Goal: Check status: Check status

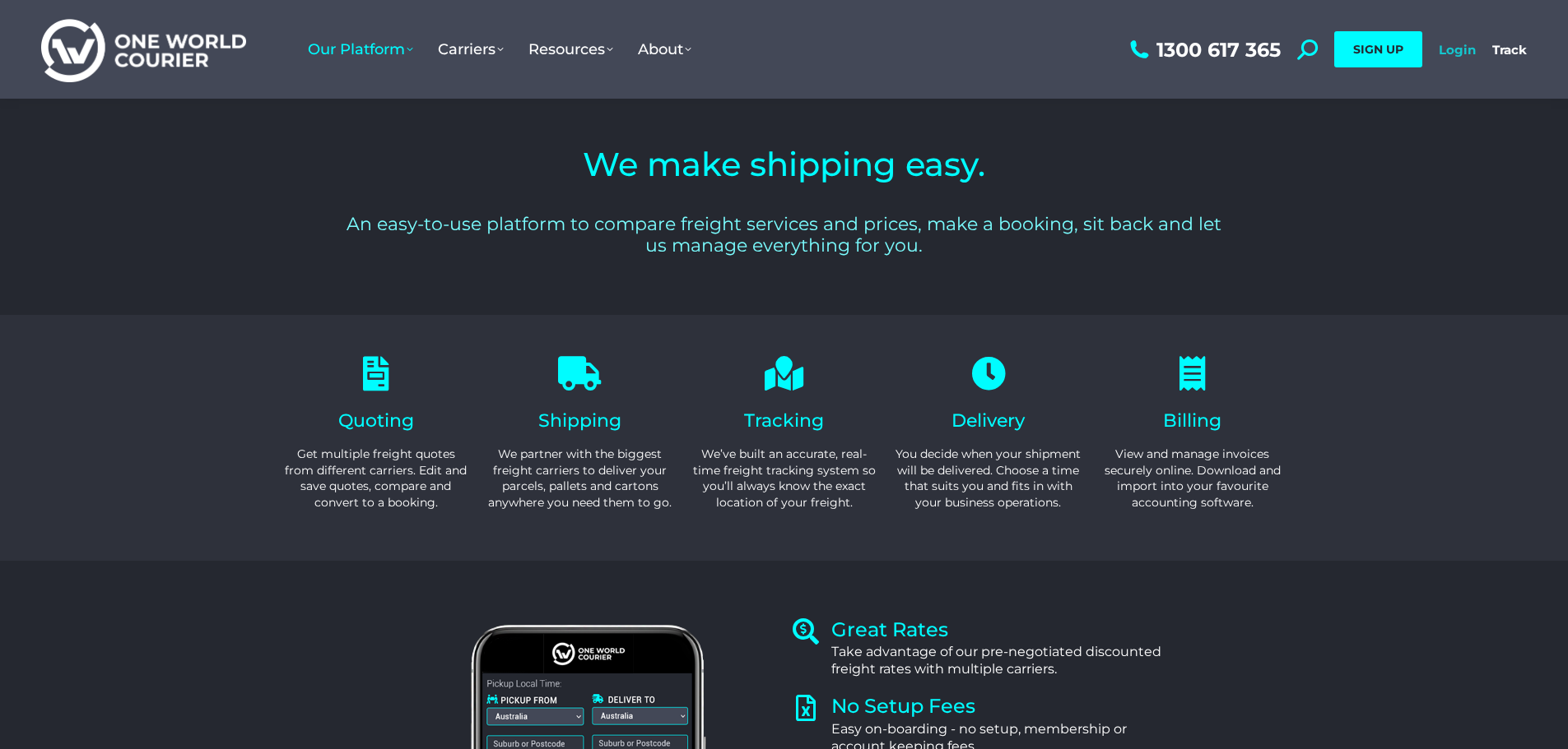
click at [1464, 51] on link "Login" at bounding box center [1458, 50] width 37 height 16
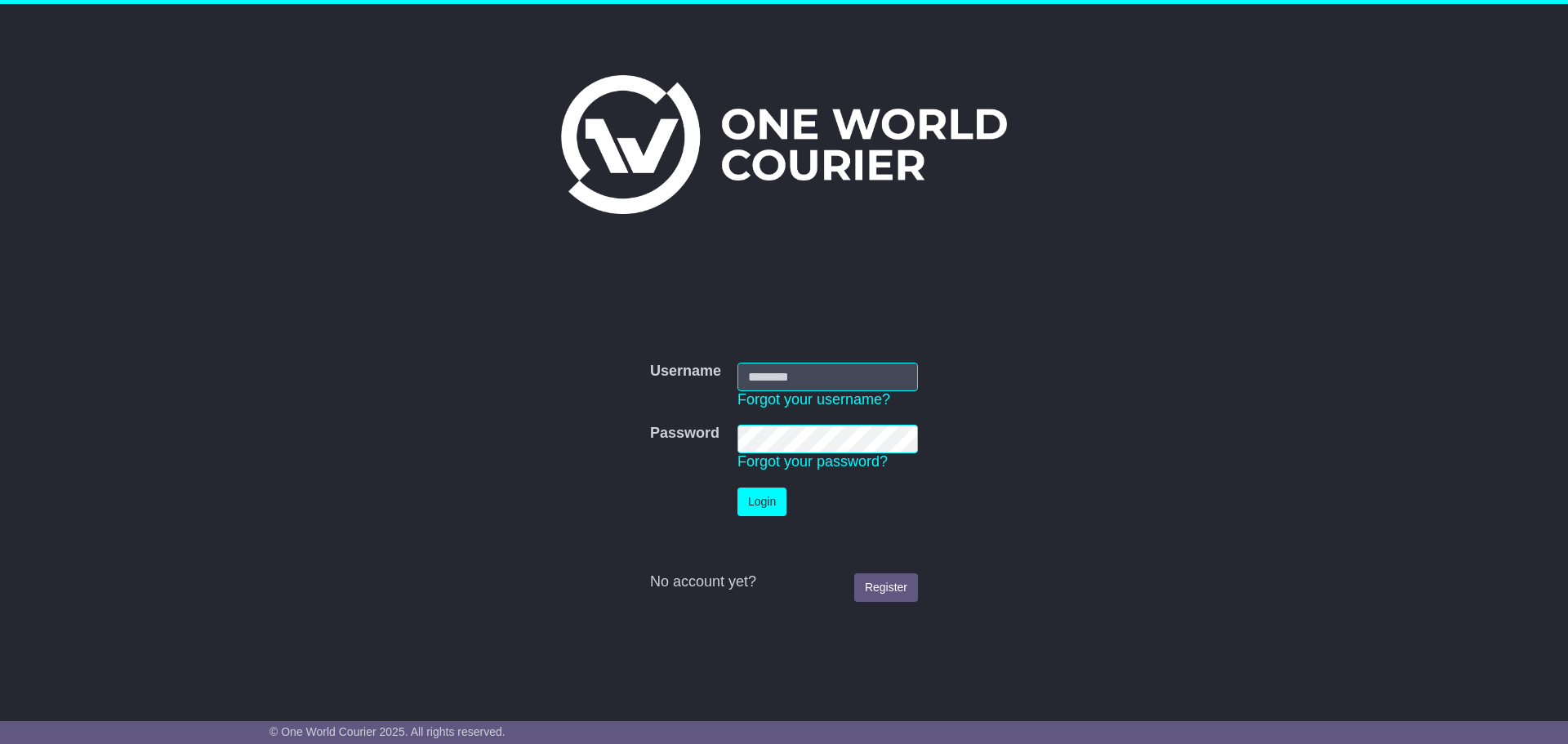
click at [761, 381] on input "Username" at bounding box center [828, 377] width 181 height 28
type input "*"
click at [782, 361] on td "Username Forgot your username?" at bounding box center [827, 386] width 196 height 63
click at [784, 377] on input "Username" at bounding box center [828, 377] width 181 height 28
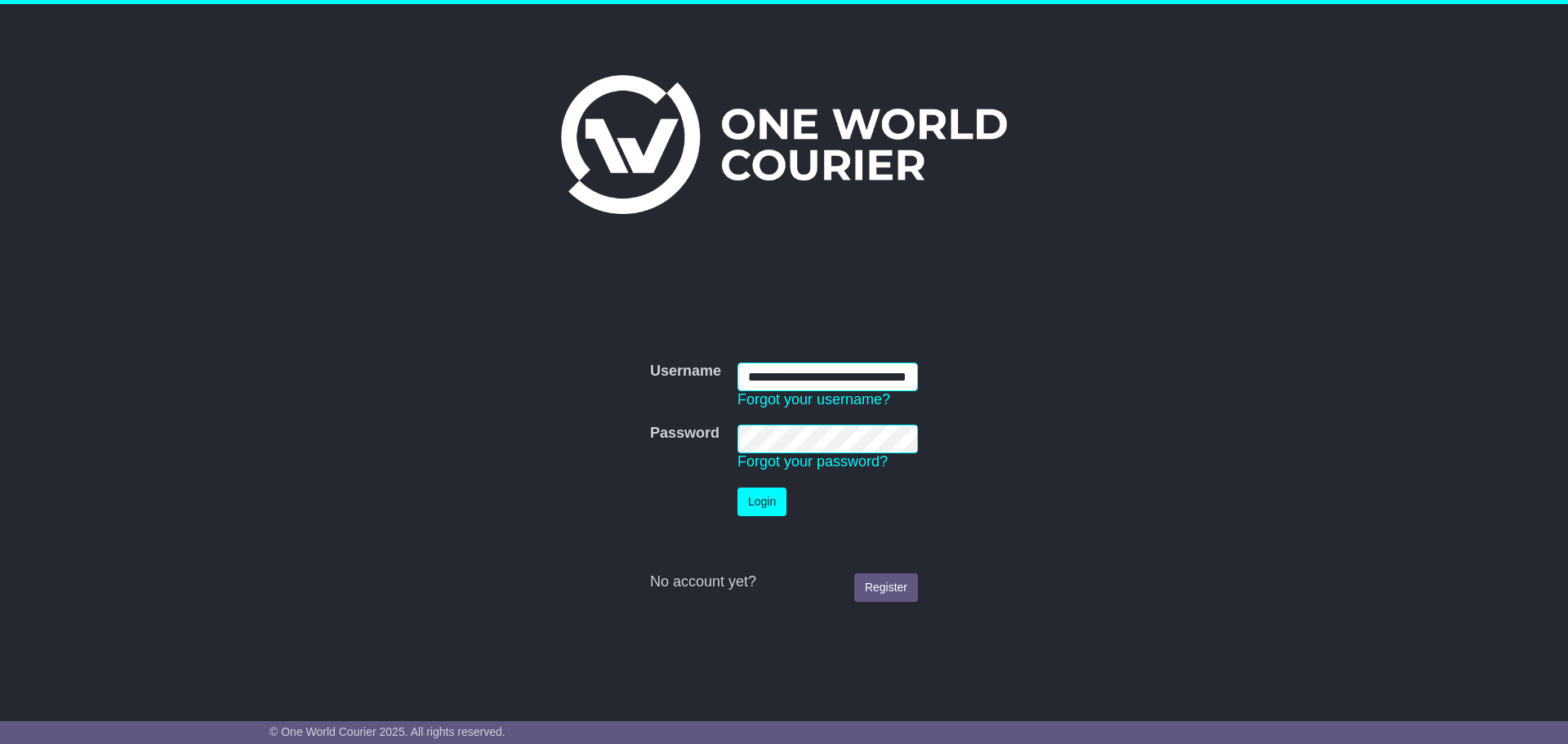
scroll to position [0, 31]
type input "**********"
click at [768, 499] on button "Login" at bounding box center [762, 502] width 49 height 28
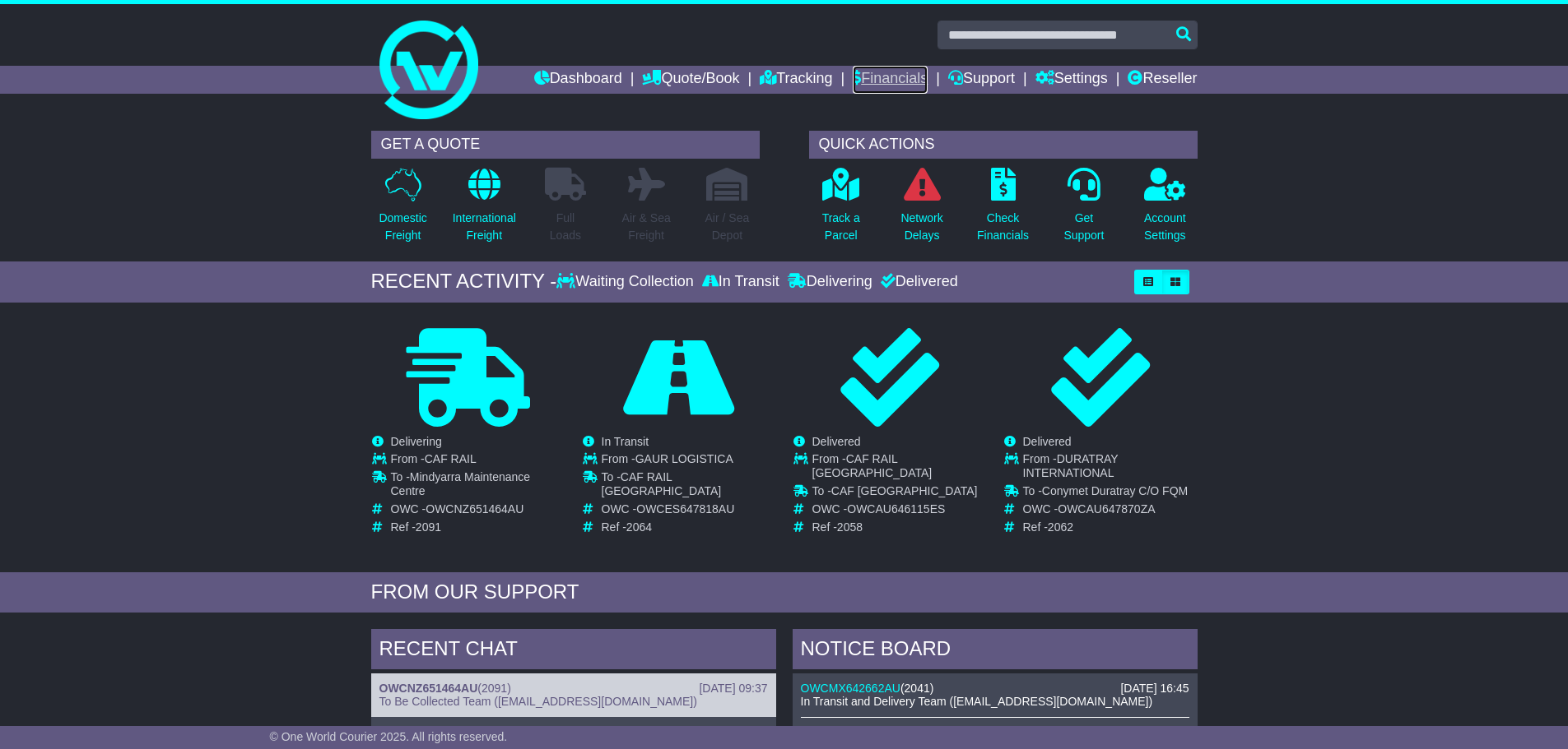
click at [875, 74] on link "Financials" at bounding box center [889, 80] width 75 height 28
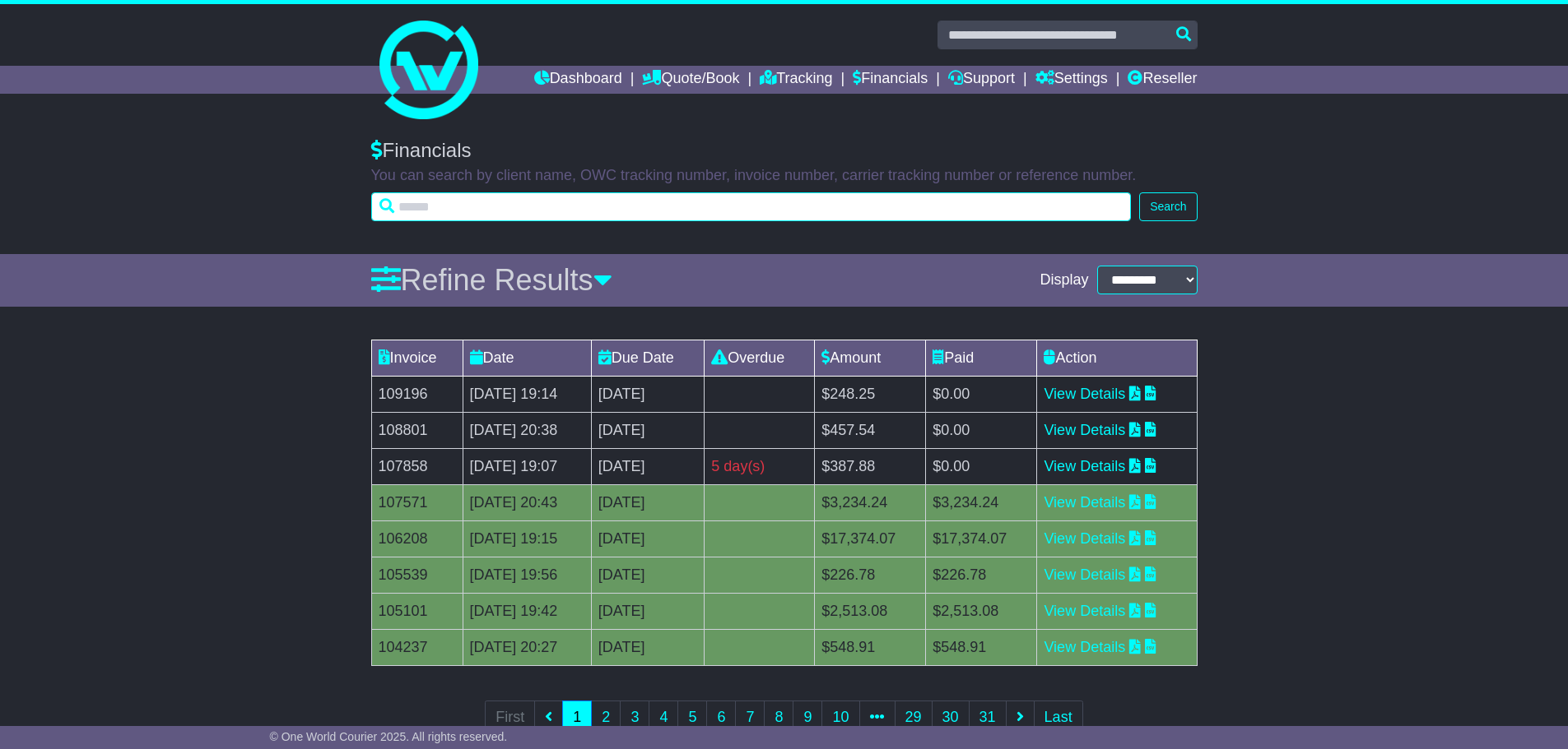
click at [430, 212] on input "text" at bounding box center [751, 206] width 761 height 29
click at [514, 206] on input "text" at bounding box center [751, 206] width 761 height 29
type input "**********"
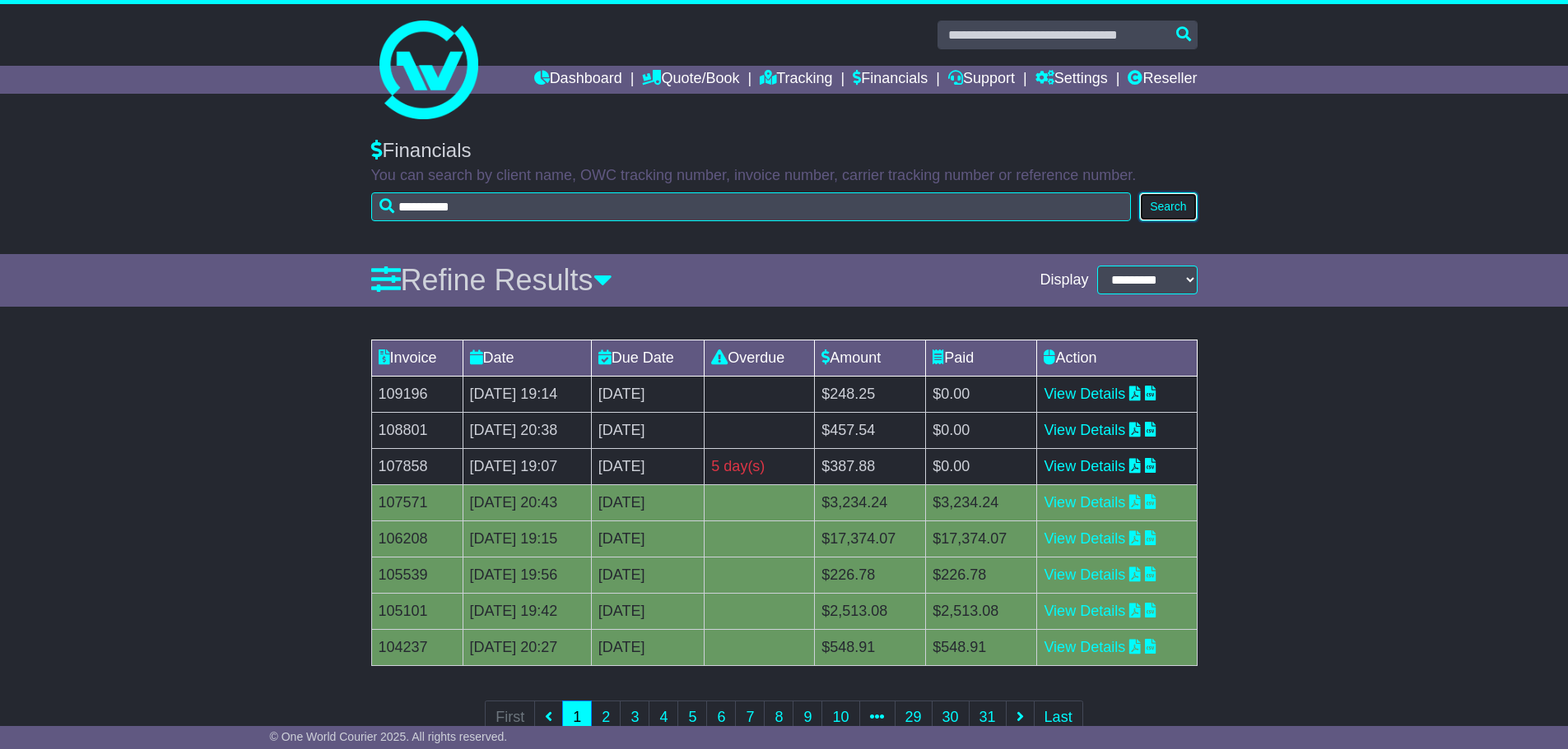
click at [1163, 210] on button "Search" at bounding box center [1167, 206] width 58 height 29
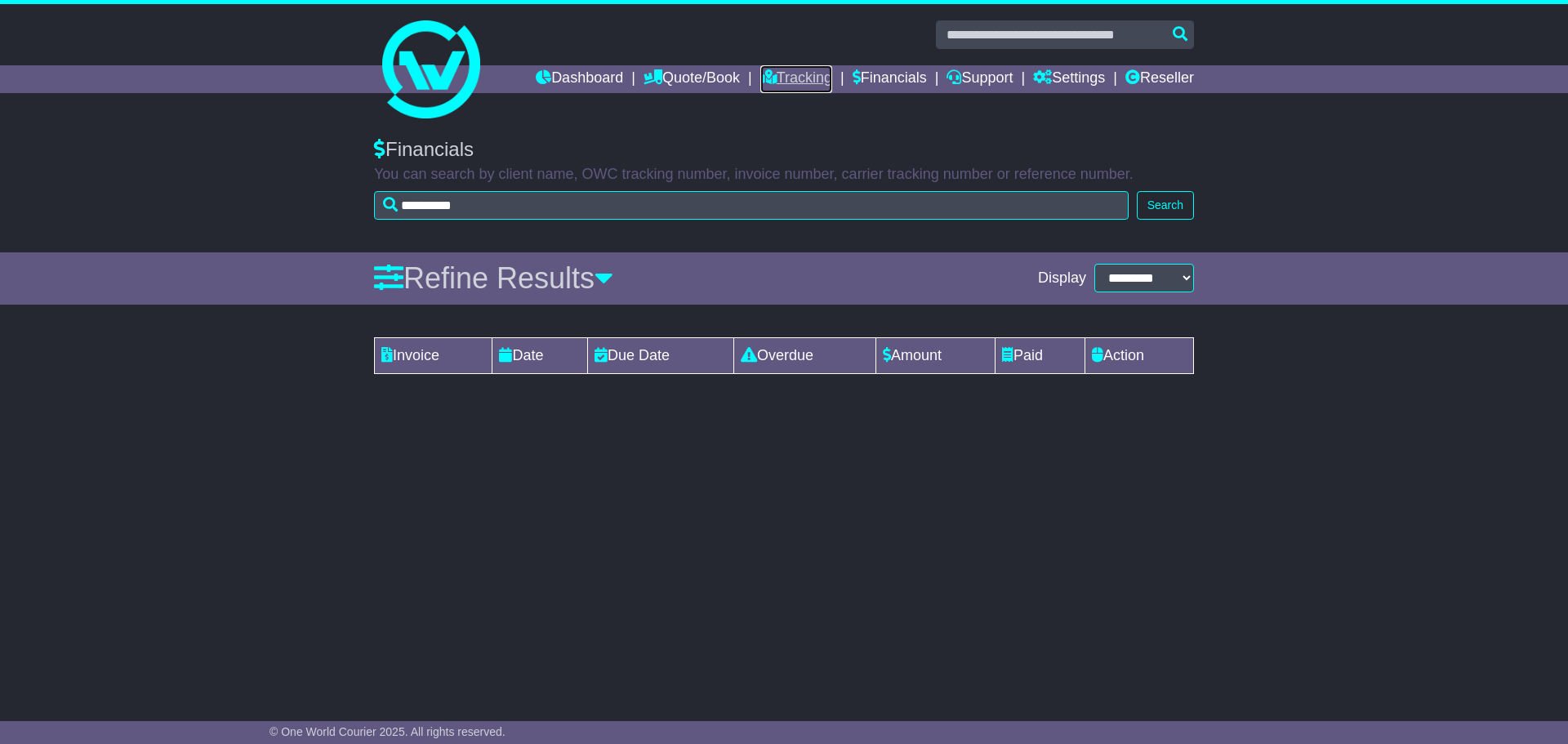
click at [767, 76] on link "Tracking" at bounding box center [796, 80] width 72 height 27
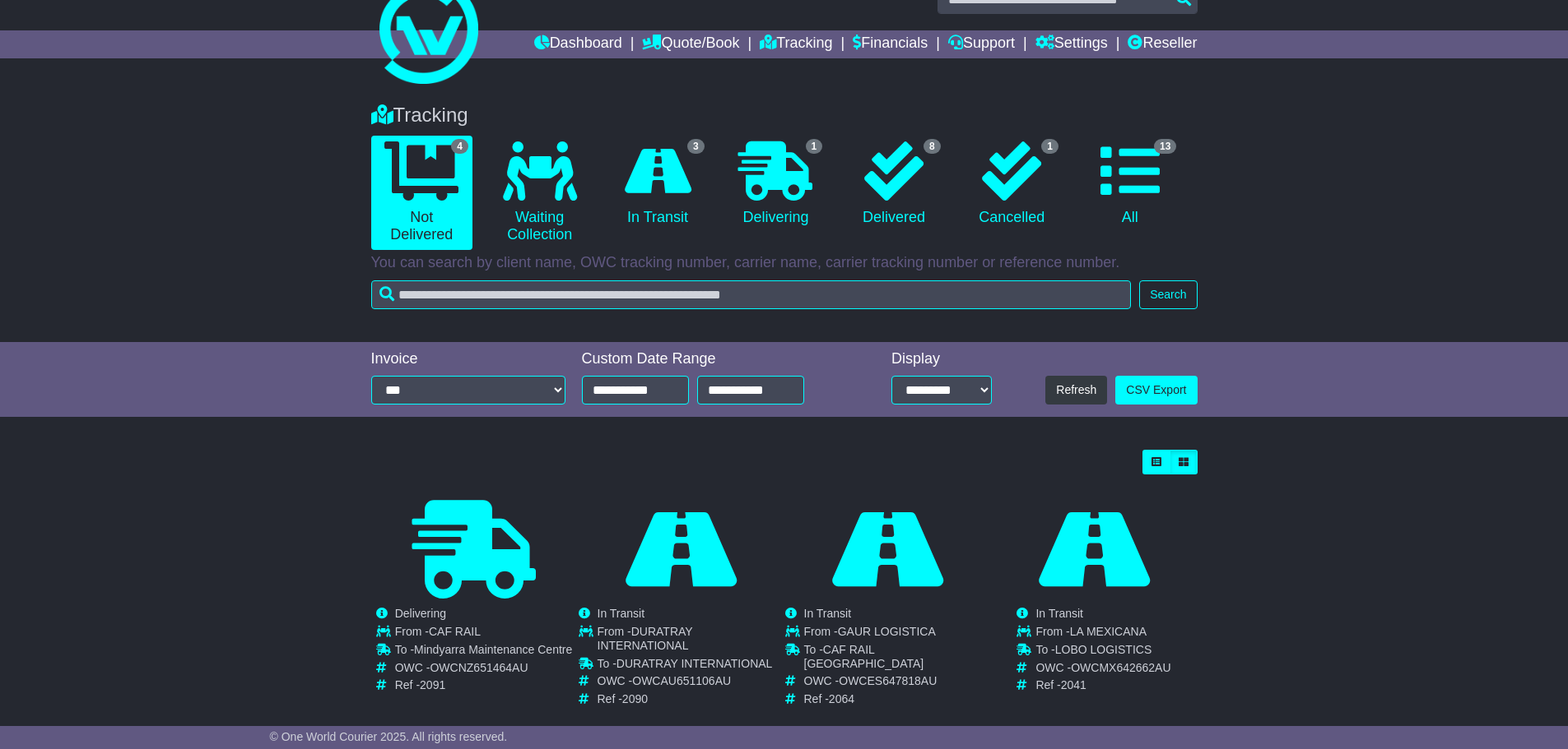
scroll to position [64, 0]
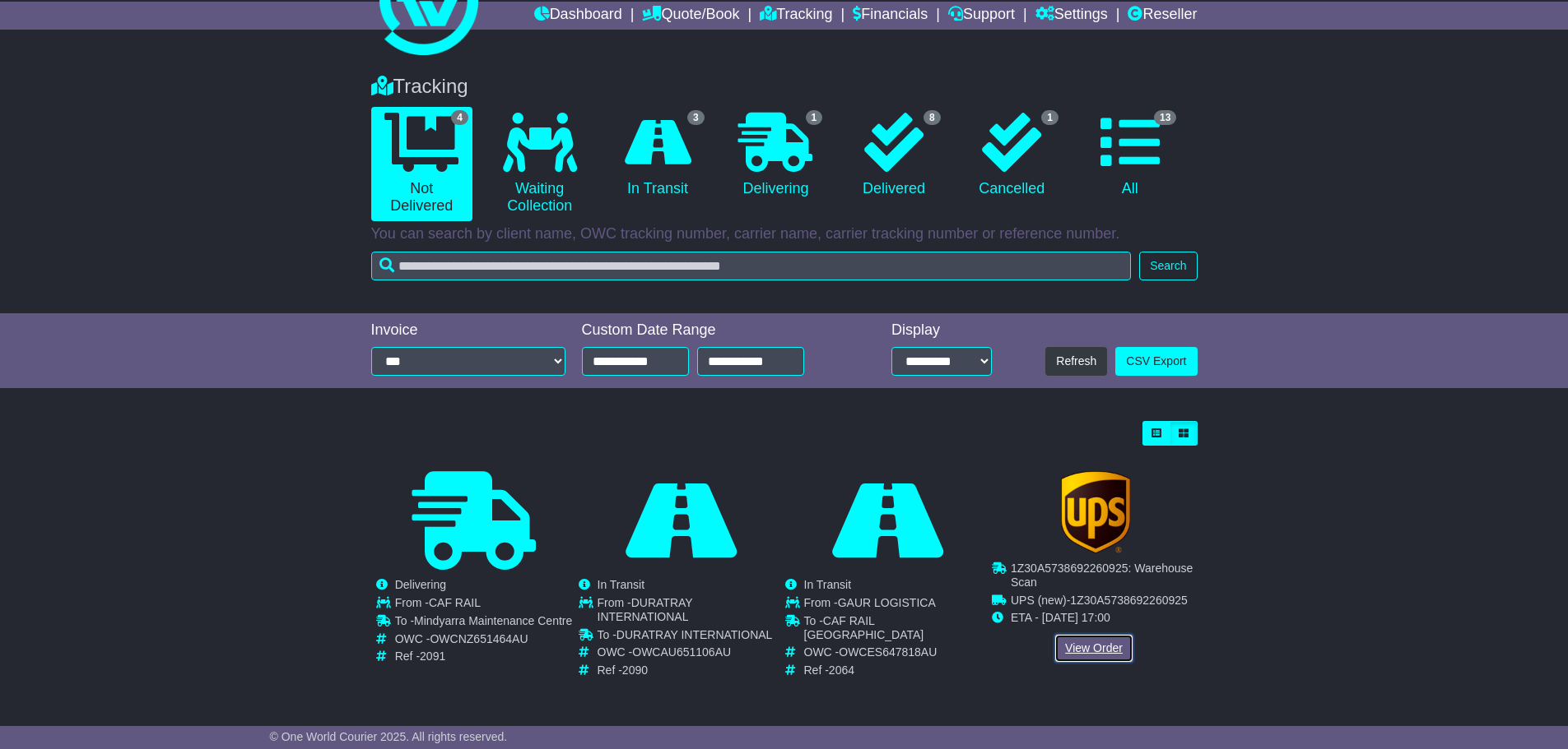
click at [1088, 650] on link "View Order" at bounding box center [1094, 648] width 79 height 29
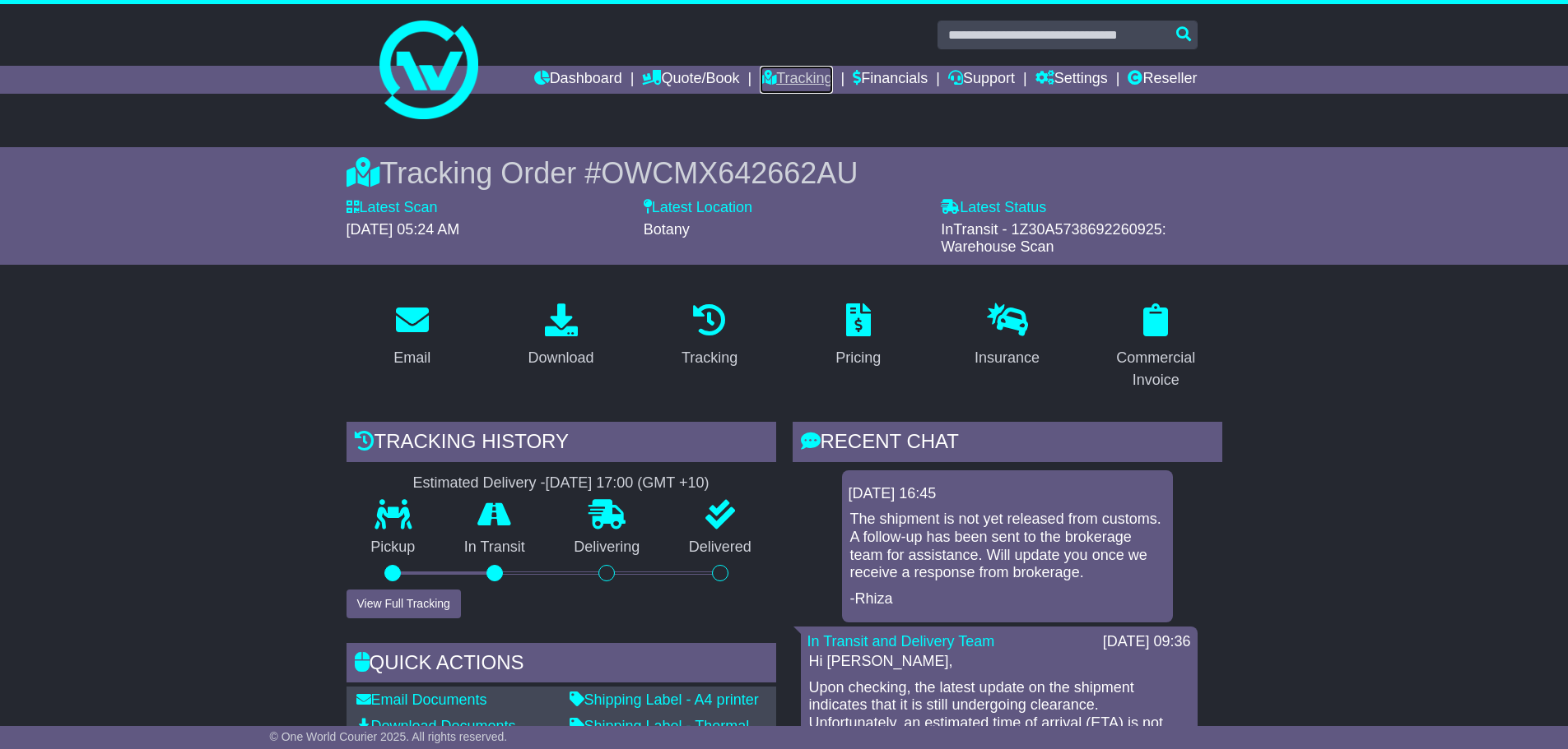
click at [799, 74] on link "Tracking" at bounding box center [796, 80] width 73 height 28
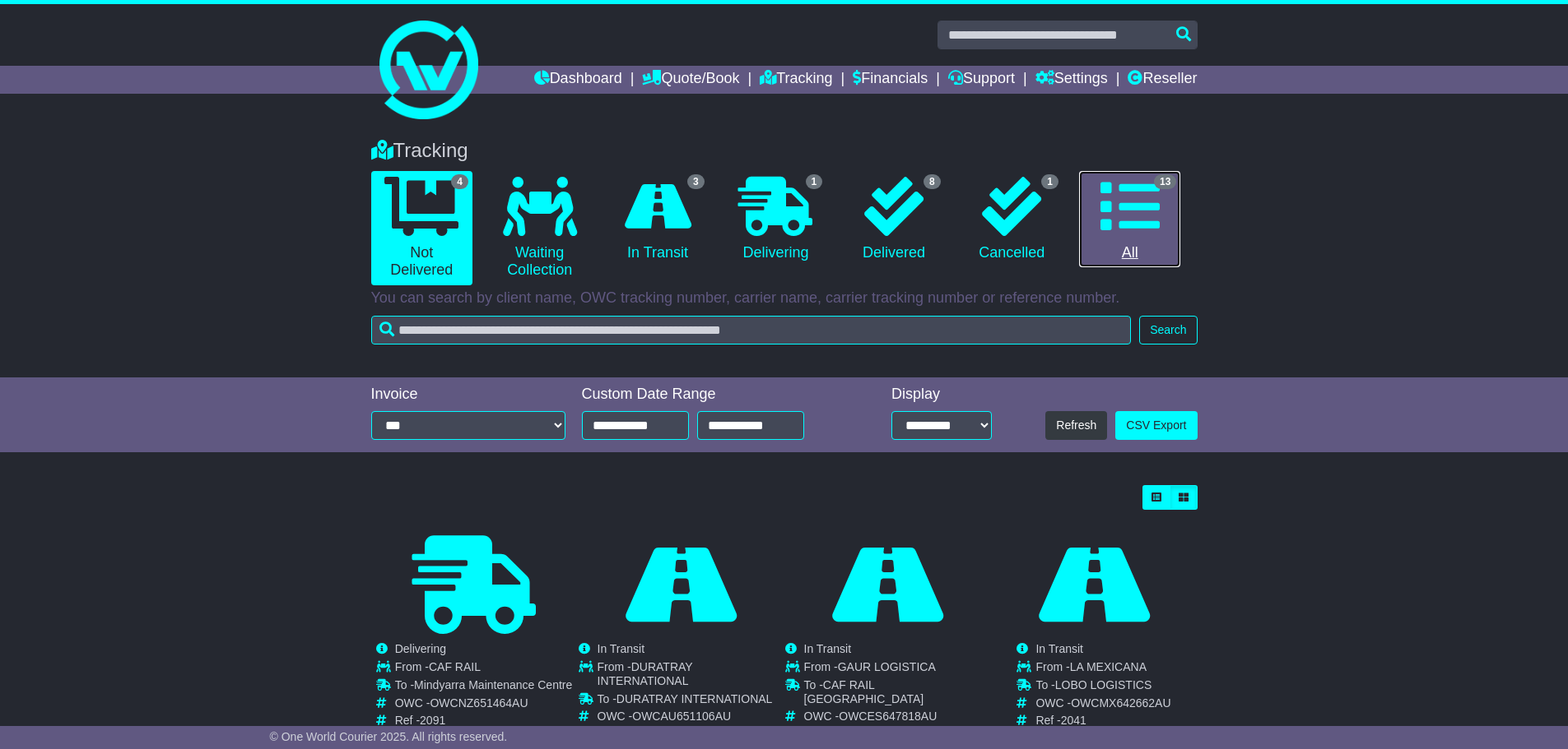
click at [1133, 190] on icon at bounding box center [1130, 206] width 59 height 59
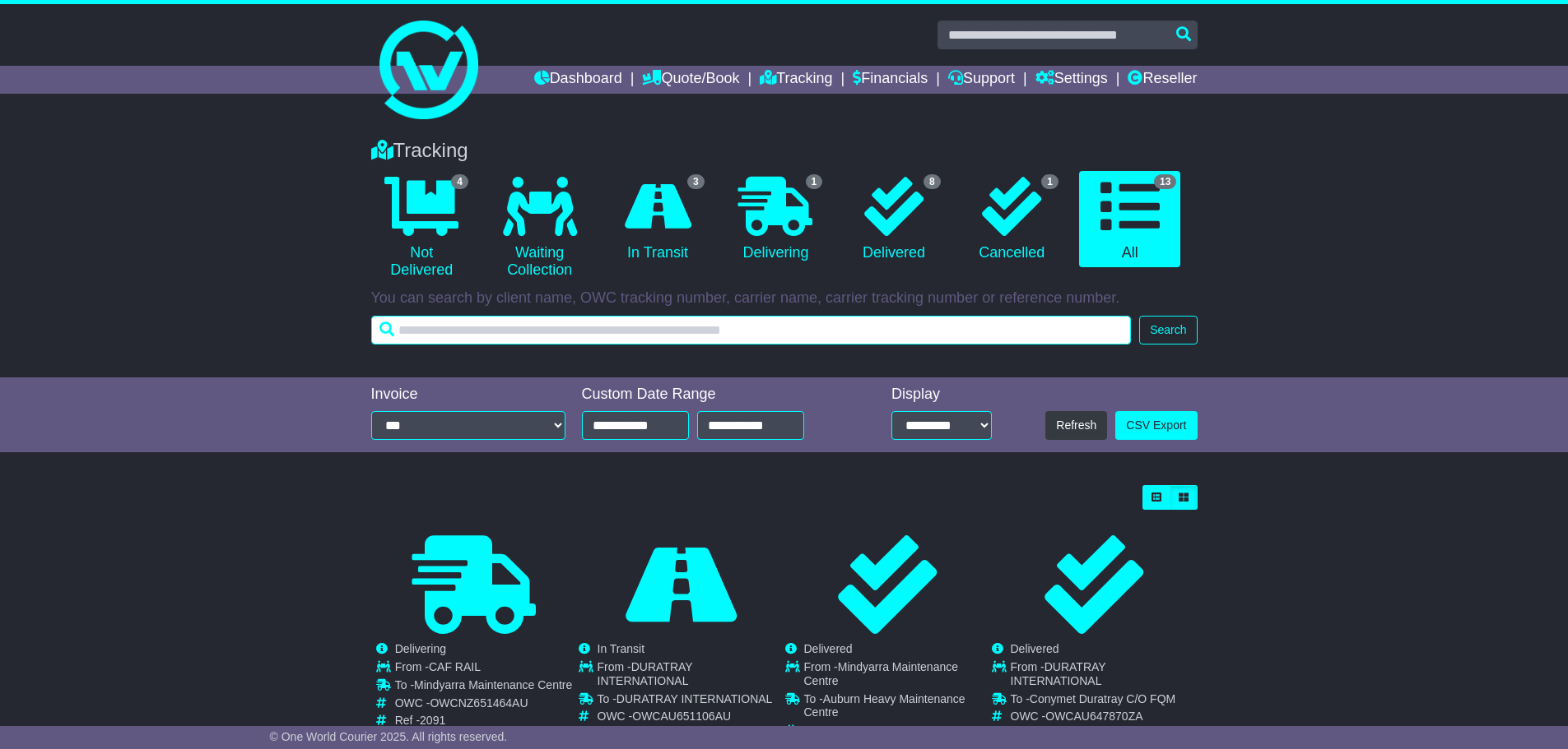
click at [631, 329] on input "text" at bounding box center [751, 329] width 761 height 29
type input "**********"
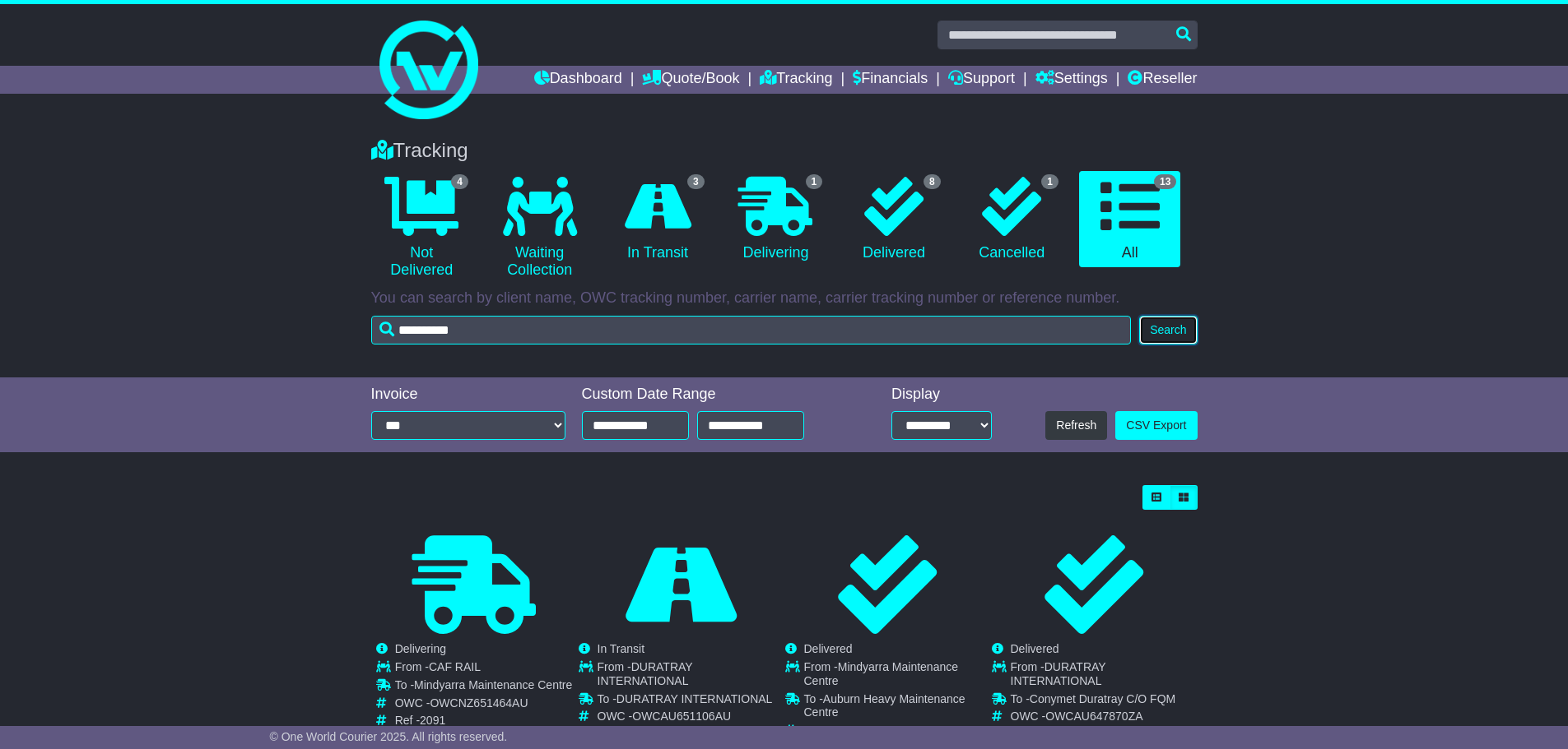
click at [1169, 331] on button "Search" at bounding box center [1167, 329] width 58 height 29
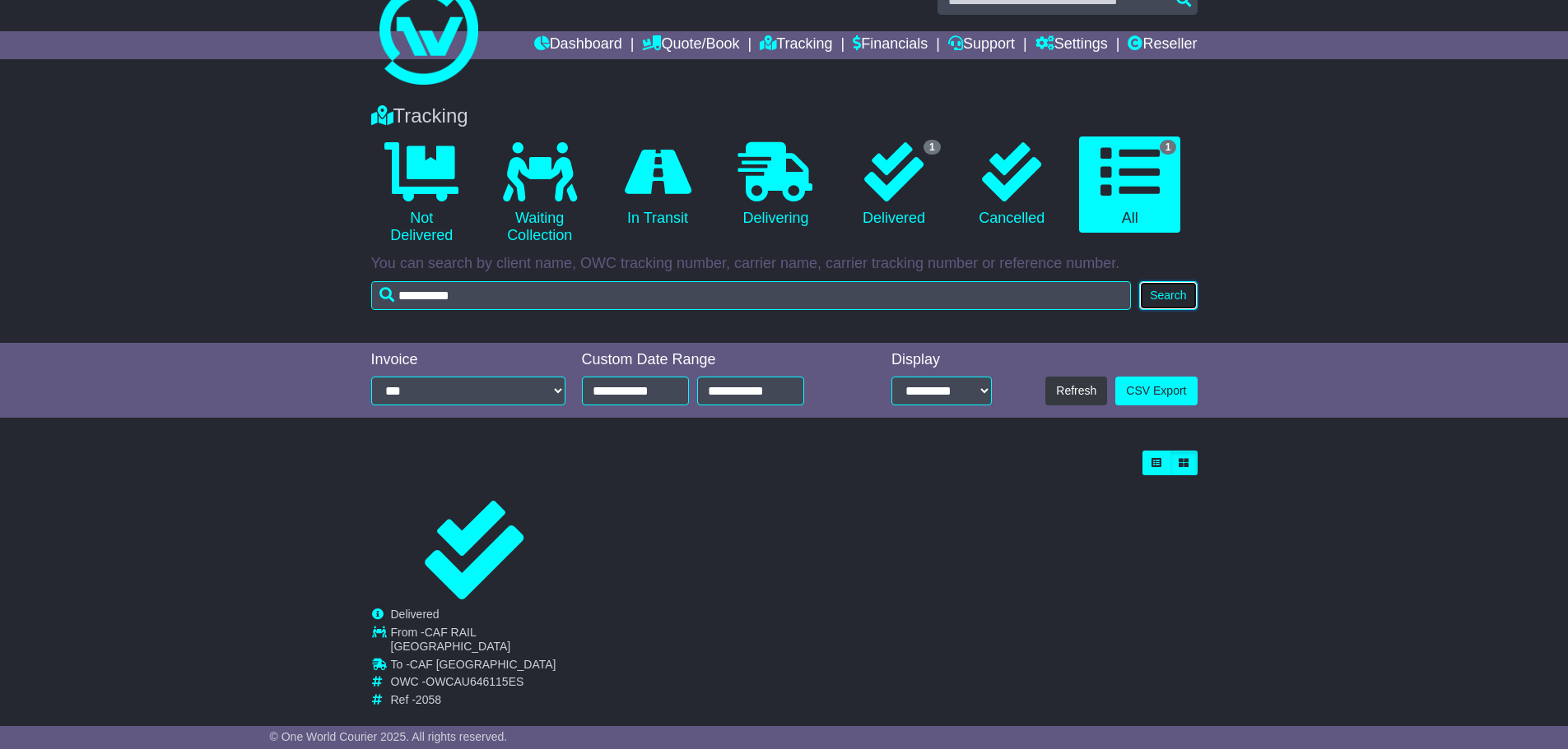
scroll to position [51, 0]
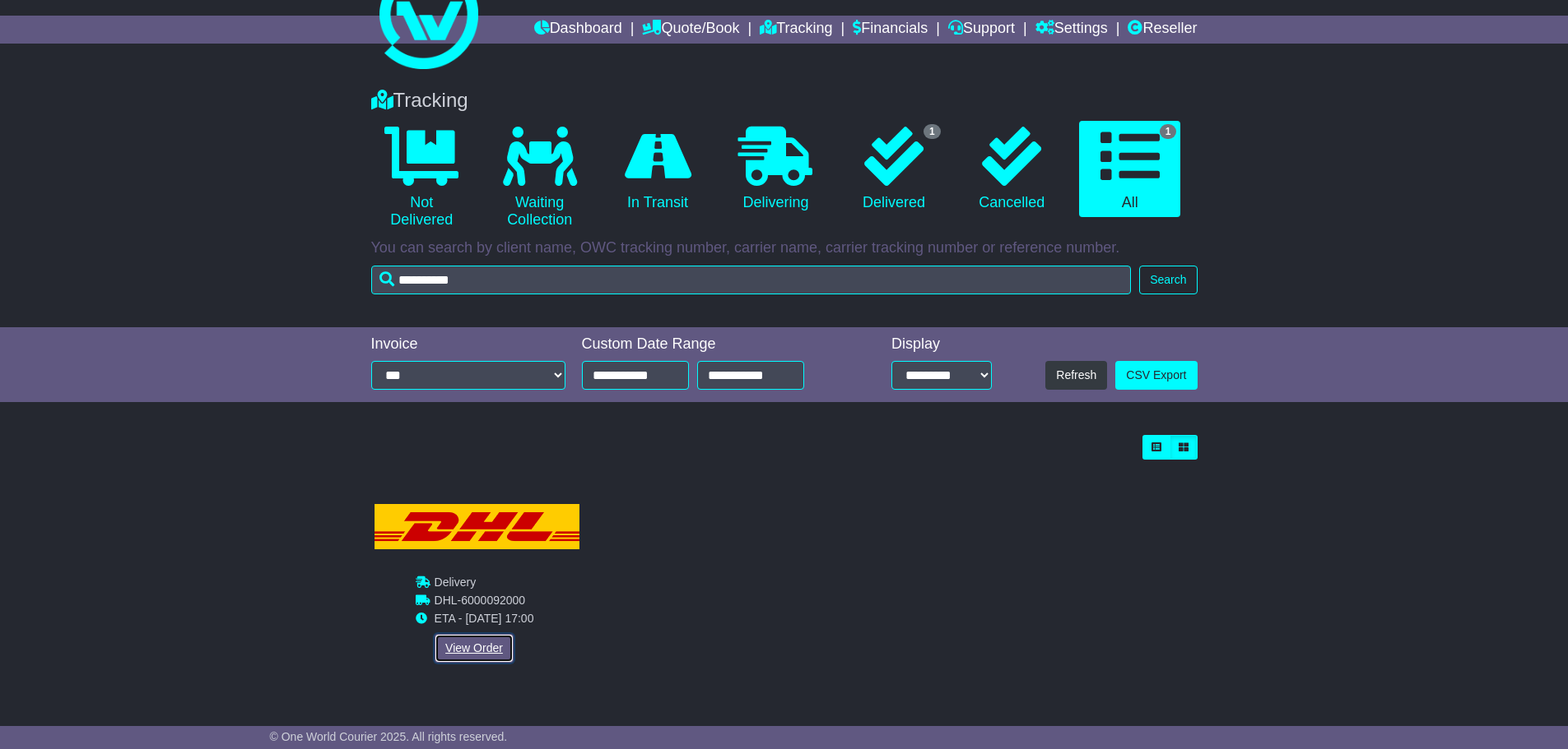
click at [459, 643] on link "View Order" at bounding box center [474, 648] width 79 height 29
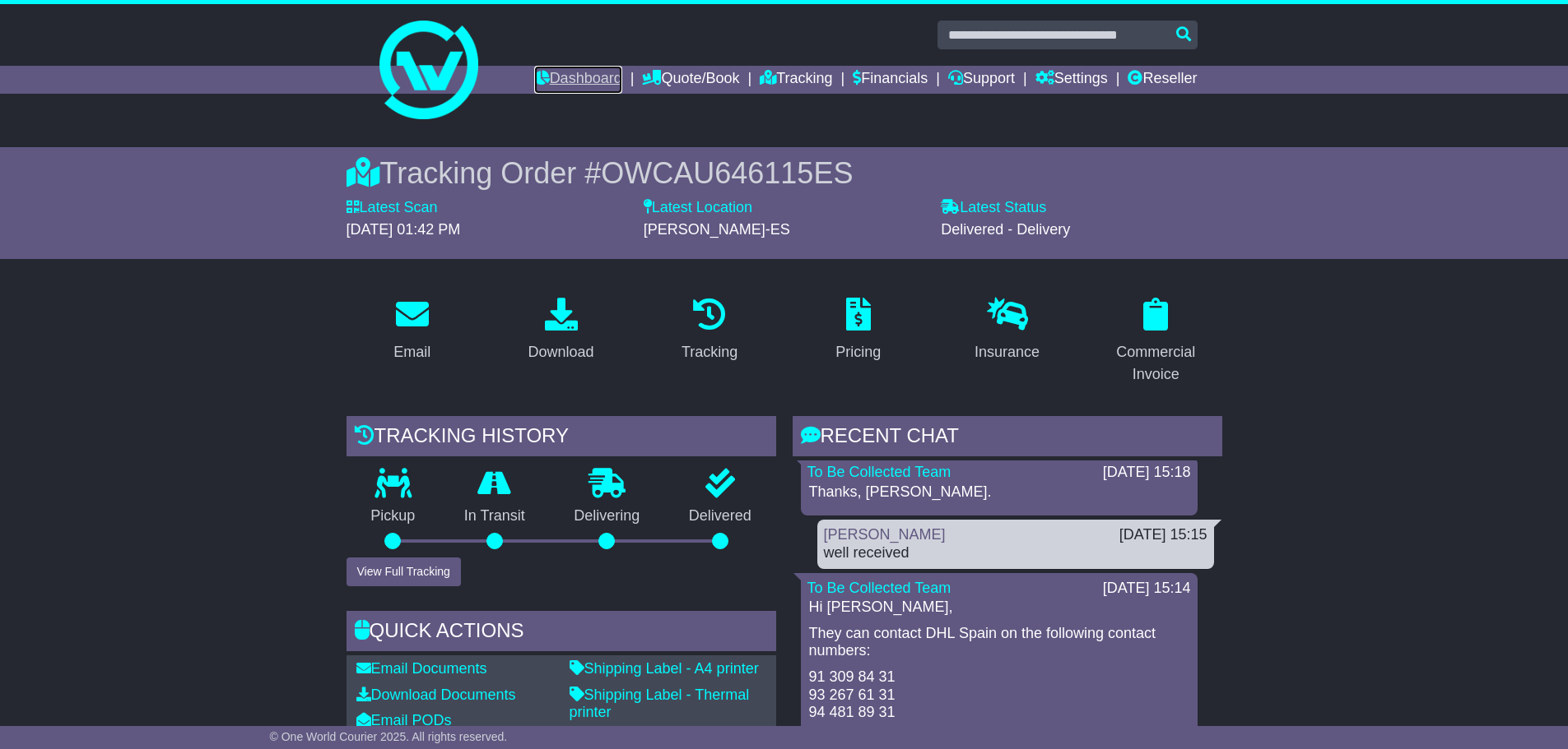
click at [544, 70] on link "Dashboard" at bounding box center [578, 80] width 88 height 28
